Goal: Information Seeking & Learning: Learn about a topic

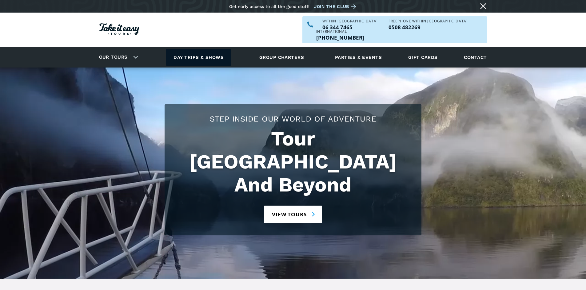
click at [208, 49] on link "Day trips & shows" at bounding box center [198, 57] width 65 height 17
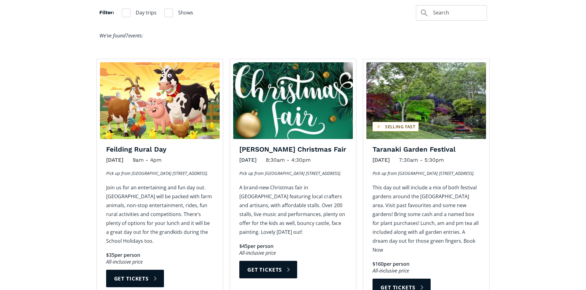
scroll to position [430, 0]
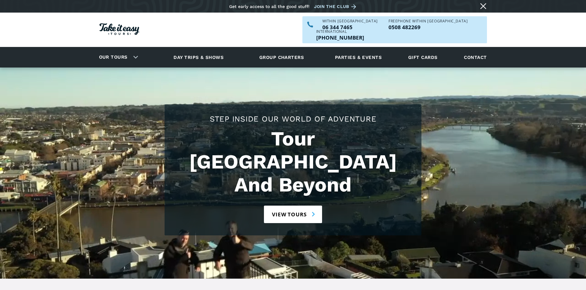
click at [207, 49] on link "Day trips & shows" at bounding box center [198, 57] width 65 height 17
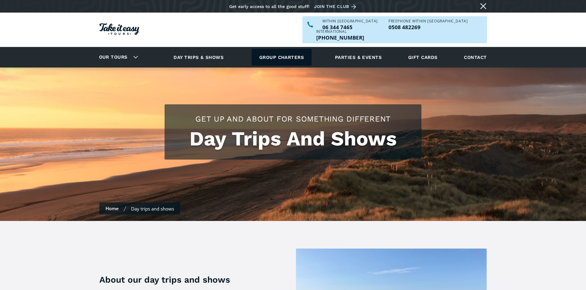
click at [286, 49] on link "Group charters" at bounding box center [281, 57] width 60 height 17
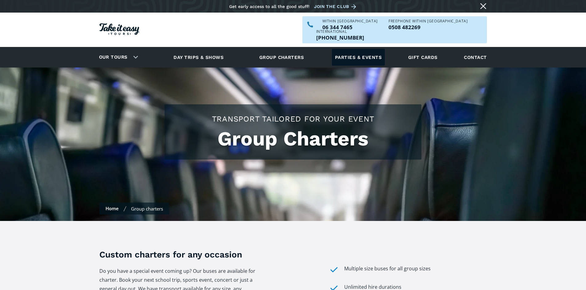
click at [364, 49] on link "Parties & events" at bounding box center [358, 57] width 53 height 17
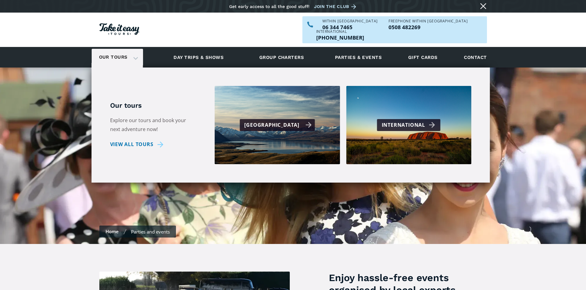
click at [277, 121] on div "[GEOGRAPHIC_DATA]" at bounding box center [277, 125] width 67 height 9
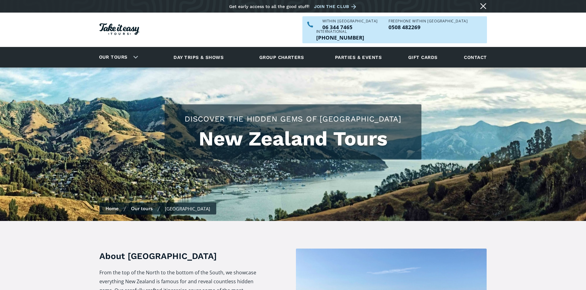
checkbox input "true"
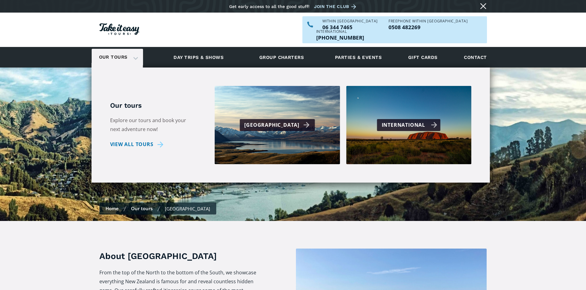
click at [419, 121] on div "International" at bounding box center [409, 125] width 56 height 9
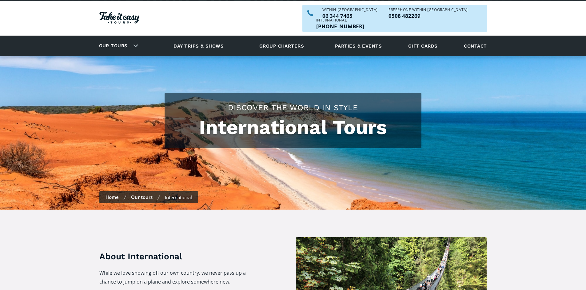
checkbox input "true"
